Goal: Task Accomplishment & Management: Use online tool/utility

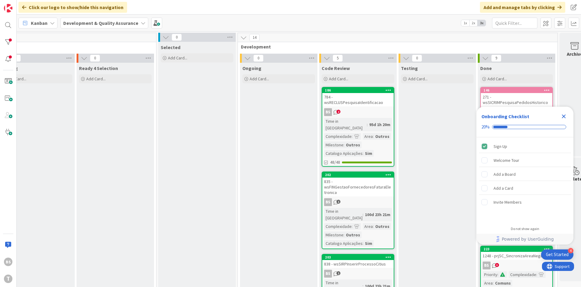
scroll to position [0, 114]
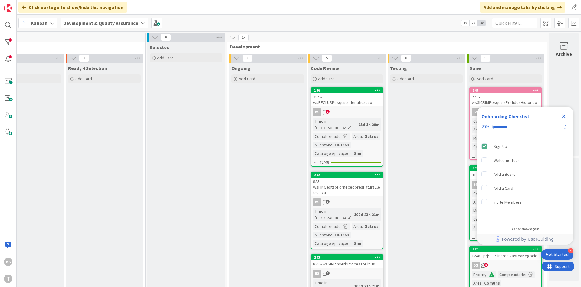
click at [565, 116] on icon "Close Checklist" at bounding box center [563, 116] width 7 height 7
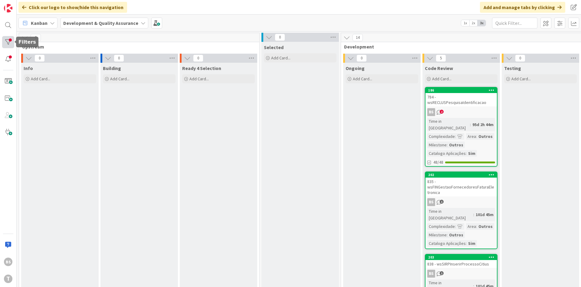
click at [8, 41] on div at bounding box center [8, 42] width 12 height 12
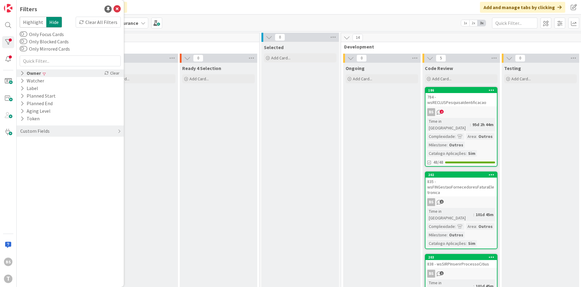
click at [42, 70] on div "Owner Clear" at bounding box center [70, 73] width 107 height 8
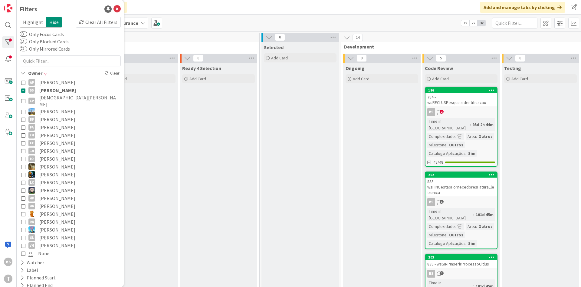
click at [54, 91] on span "Bruno Souza" at bounding box center [57, 90] width 37 height 8
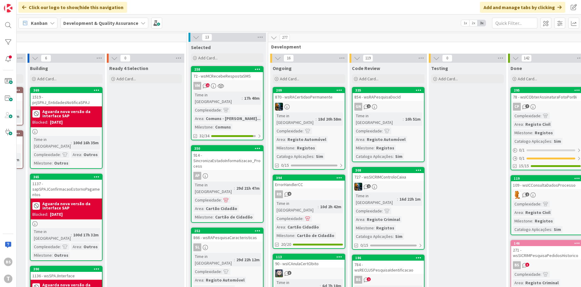
scroll to position [0, 114]
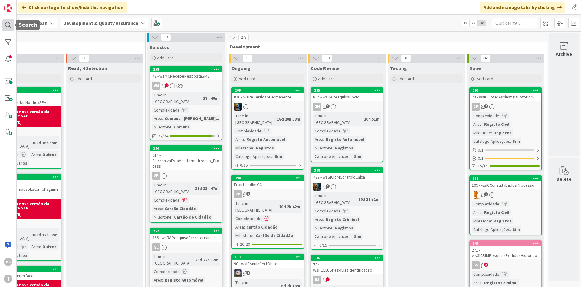
click at [8, 27] on div at bounding box center [8, 25] width 12 height 12
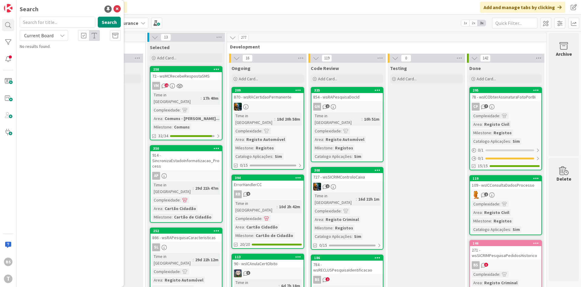
click at [45, 25] on input "text" at bounding box center [58, 22] width 76 height 11
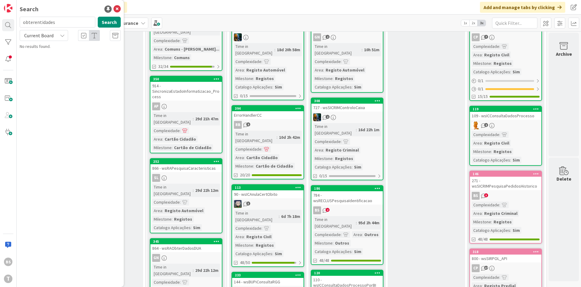
scroll to position [73, 114]
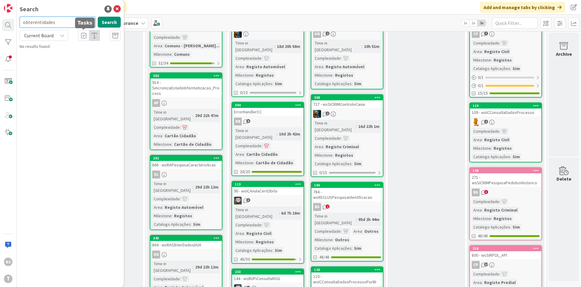
click at [63, 25] on input "obterentidades" at bounding box center [58, 22] width 76 height 11
type input "wssicrimobterentidades"
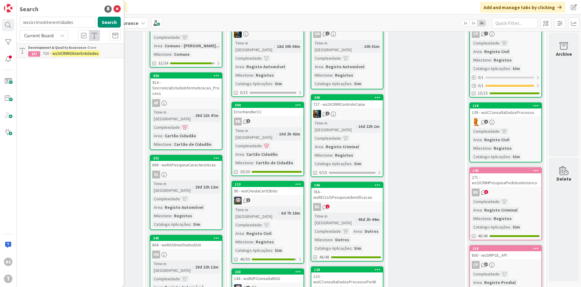
click at [83, 52] on mark "wsSICRIMObterEntidades" at bounding box center [75, 53] width 49 height 6
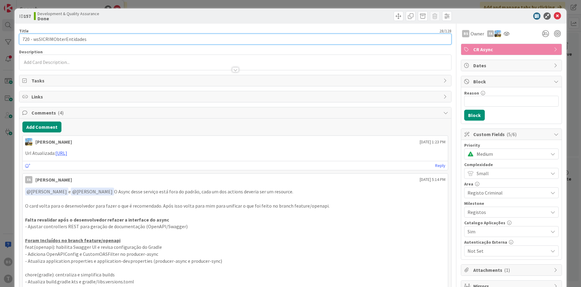
click at [63, 43] on input "720 - wsSICRIMObterEntidades" at bounding box center [235, 39] width 432 height 11
